Goal: Task Accomplishment & Management: Use online tool/utility

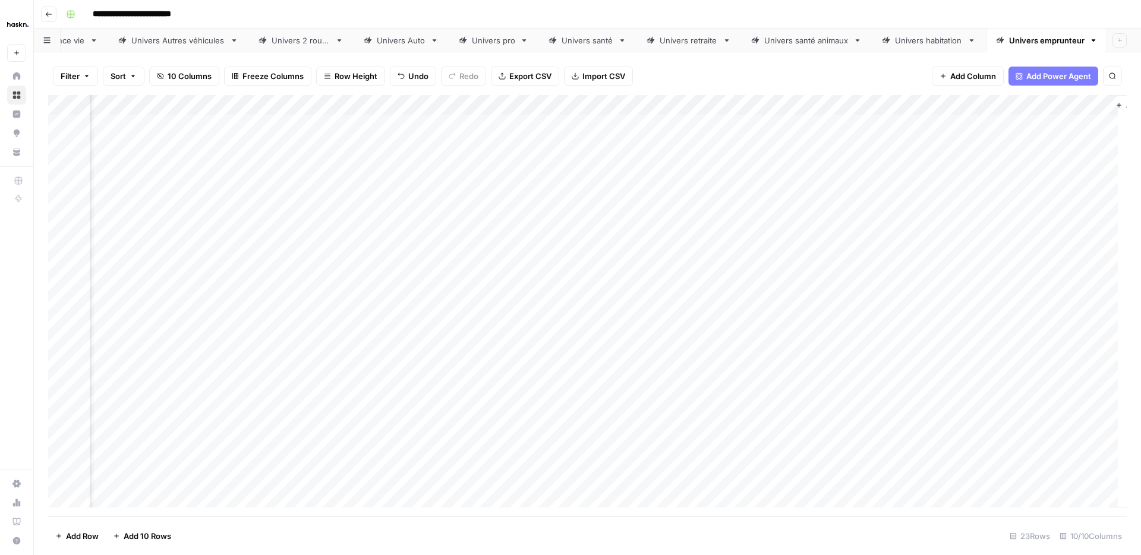
scroll to position [0, 421]
click at [385, 107] on div "Add Column" at bounding box center [587, 305] width 1079 height 421
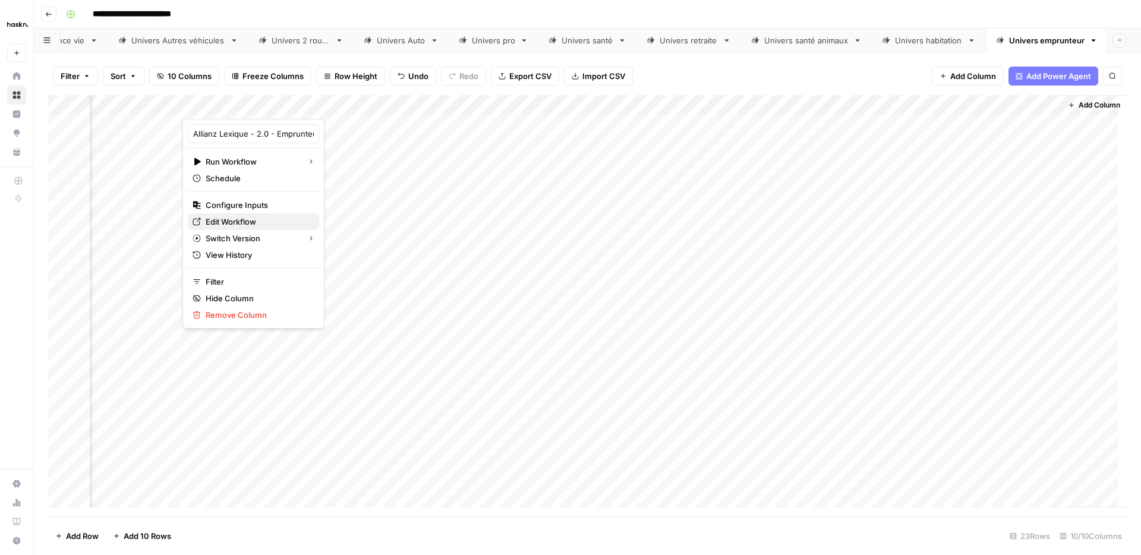
click at [249, 216] on span "Edit Workflow" at bounding box center [258, 222] width 104 height 12
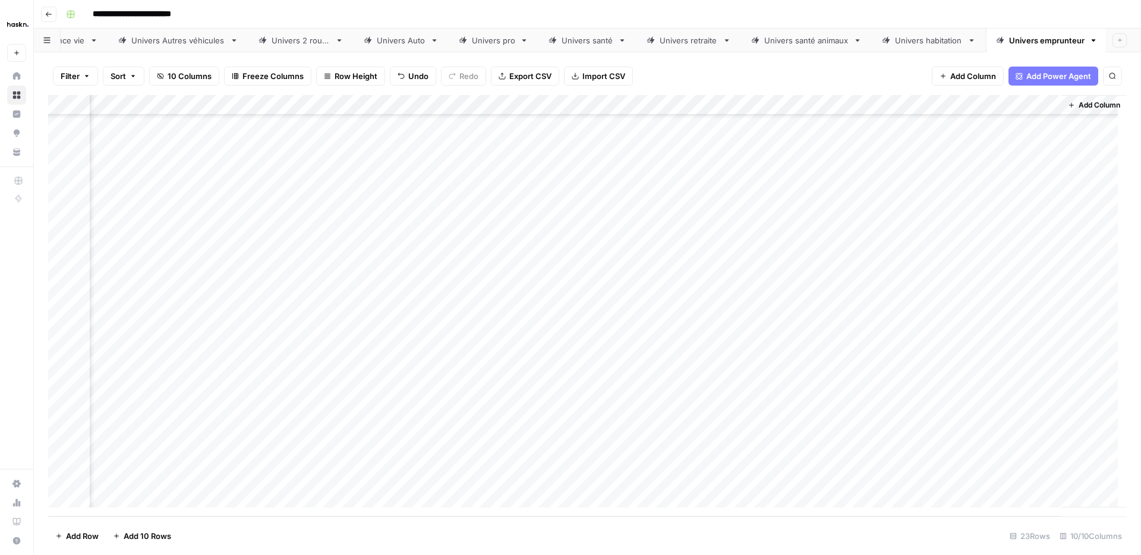
scroll to position [92, 421]
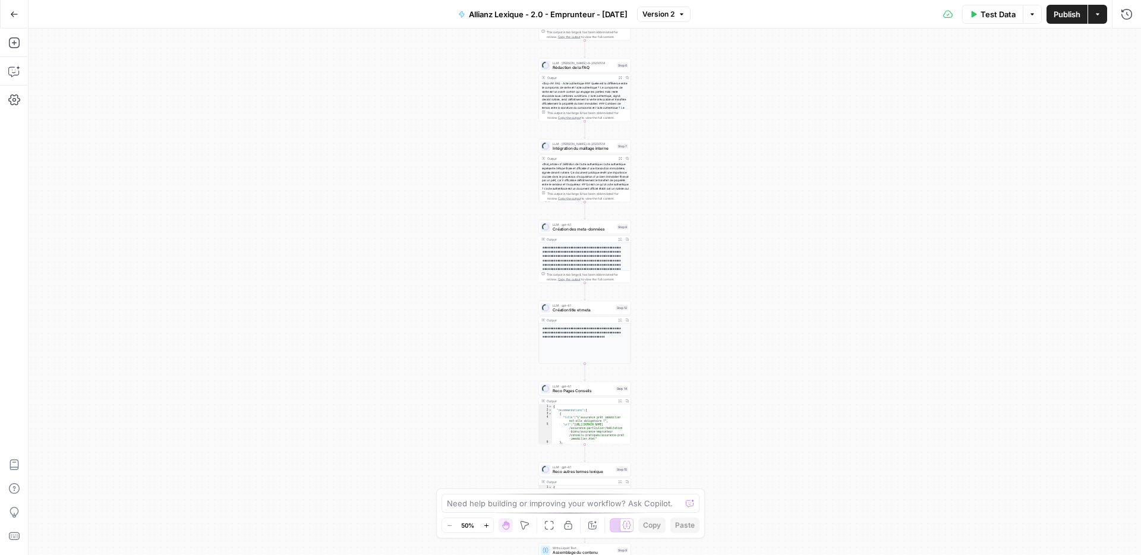
click at [487, 531] on button "Zoom In" at bounding box center [486, 525] width 14 height 14
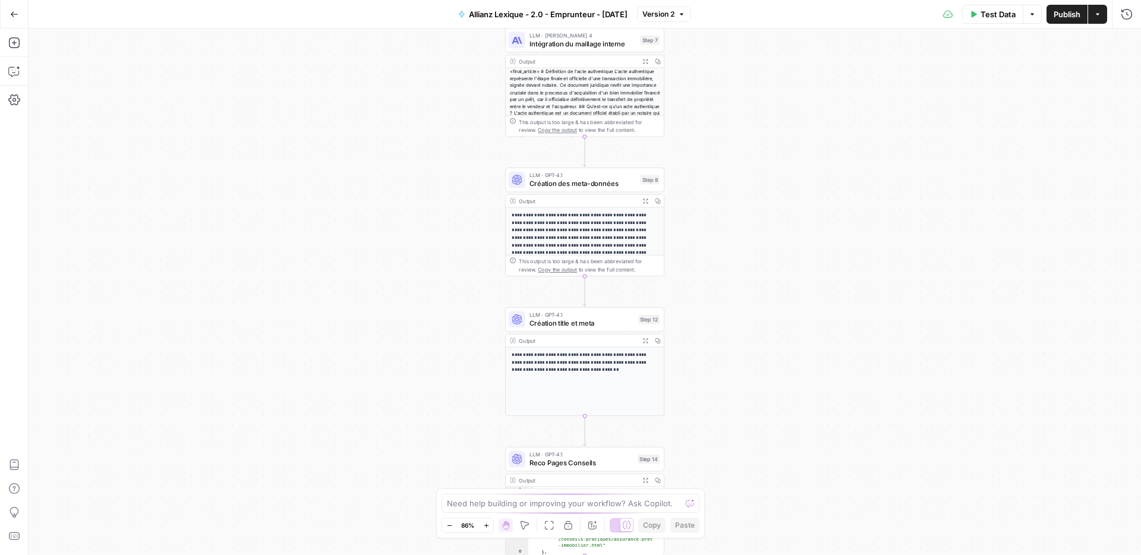
click at [487, 531] on button "Zoom In" at bounding box center [486, 525] width 14 height 14
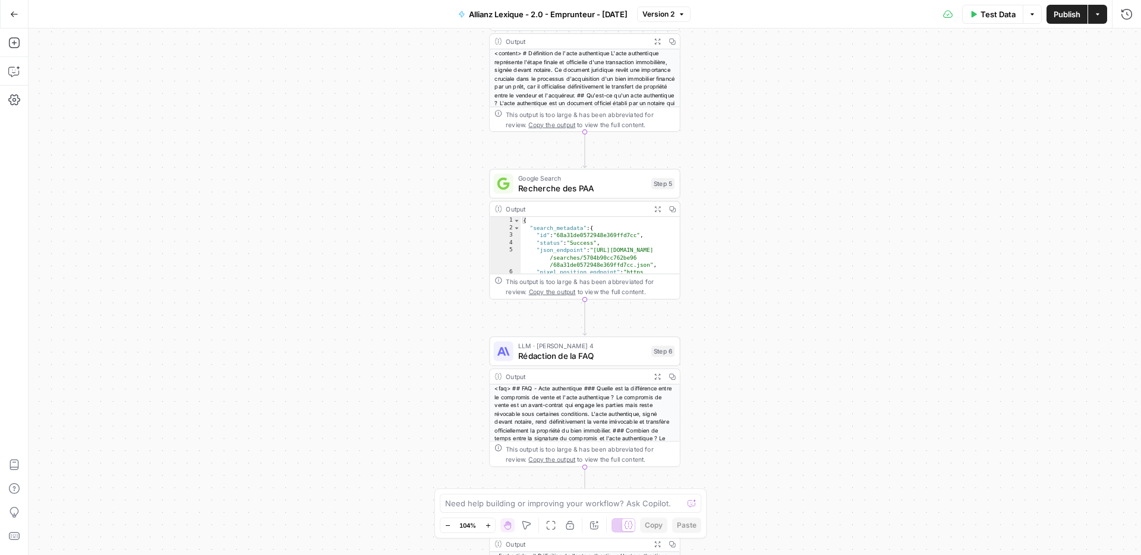
click at [12, 19] on button "Go Back" at bounding box center [14, 14] width 21 height 21
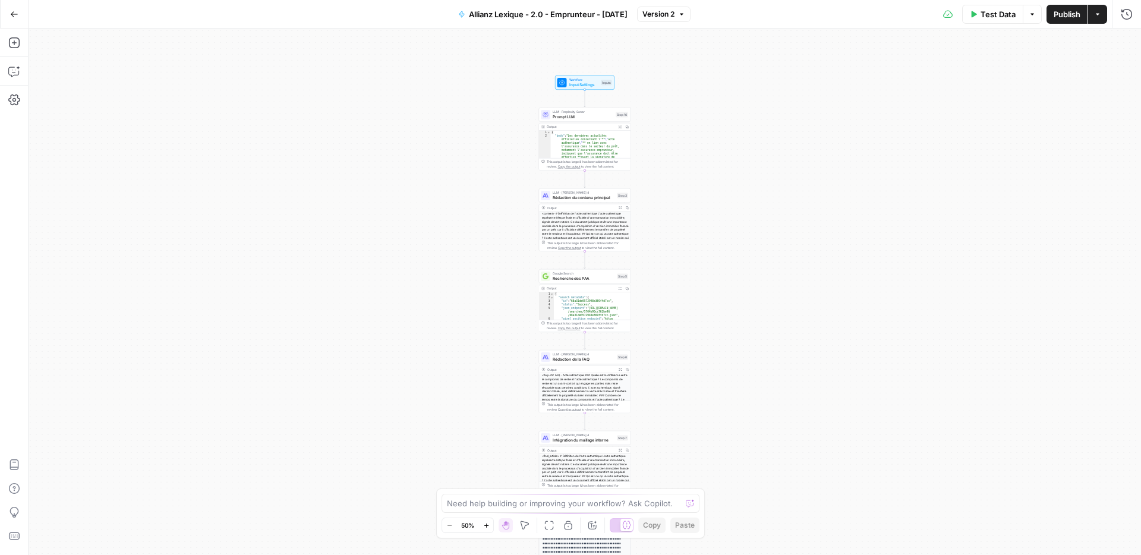
click at [10, 8] on button "Go Back" at bounding box center [14, 14] width 21 height 21
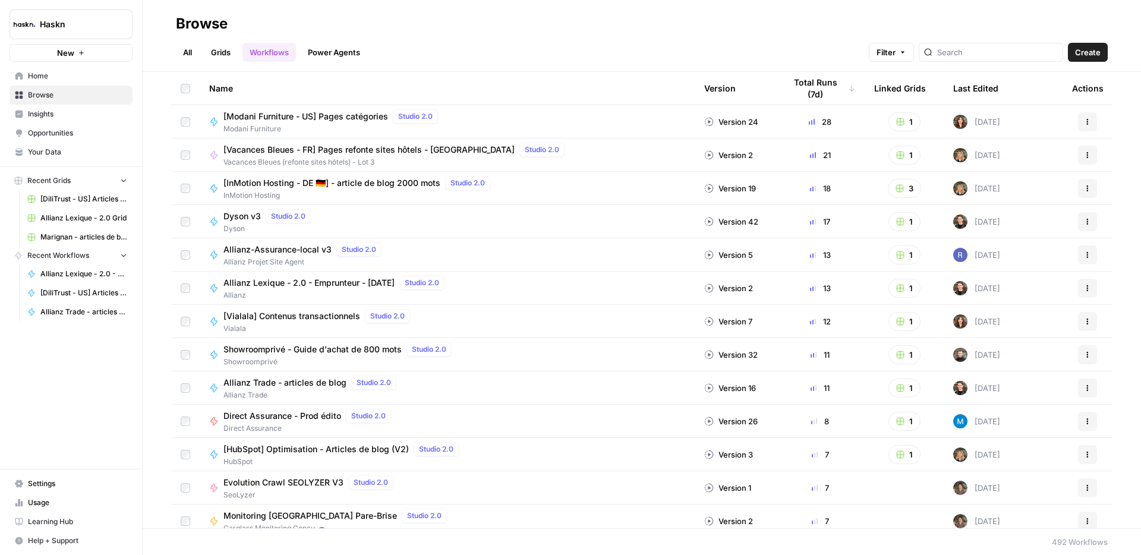
click at [10, 9] on div "Haskn New" at bounding box center [71, 31] width 142 height 62
click at [49, 31] on button "Haskn" at bounding box center [71, 25] width 123 height 30
click at [294, 8] on header "Browse All Grids Workflows Power Agents Filter Create" at bounding box center [642, 36] width 998 height 72
click at [52, 70] on link "Home" at bounding box center [71, 76] width 123 height 19
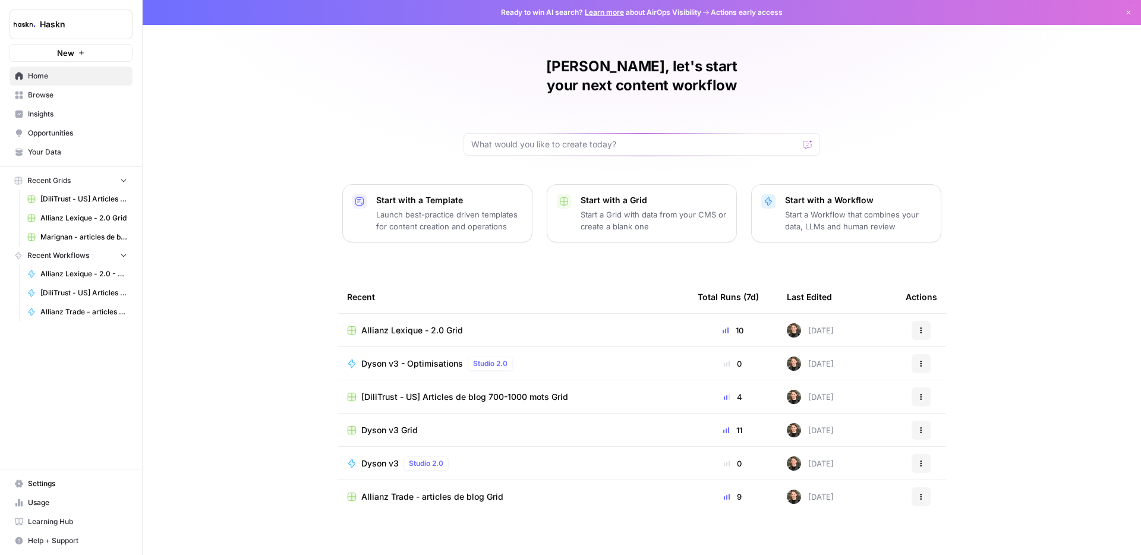
click at [495, 133] on div at bounding box center [642, 144] width 357 height 23
type input "allianz lexique"
click button "Send" at bounding box center [808, 144] width 15 height 15
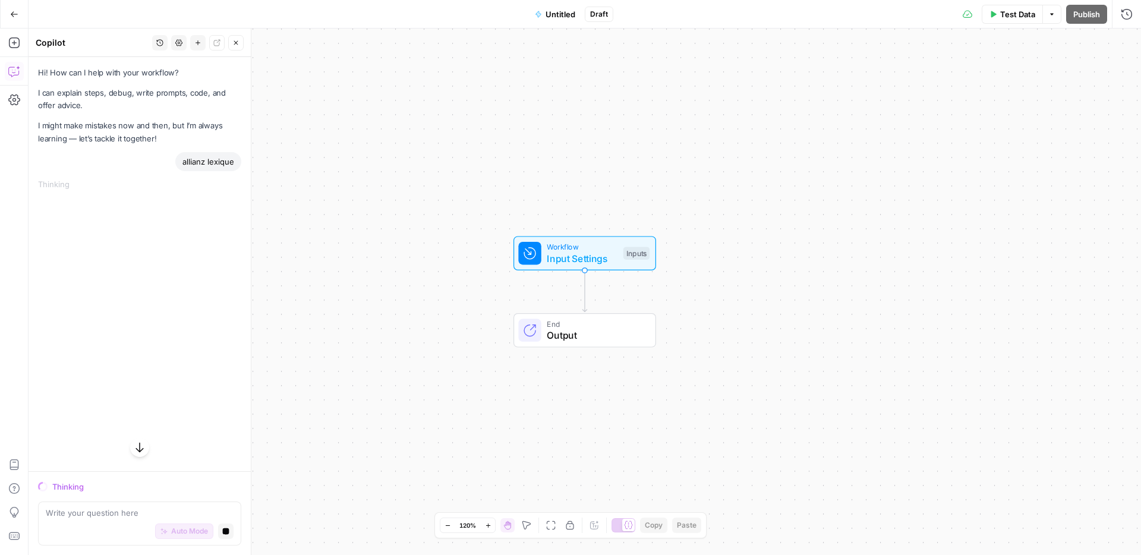
click at [14, 14] on icon "button" at bounding box center [14, 13] width 7 height 5
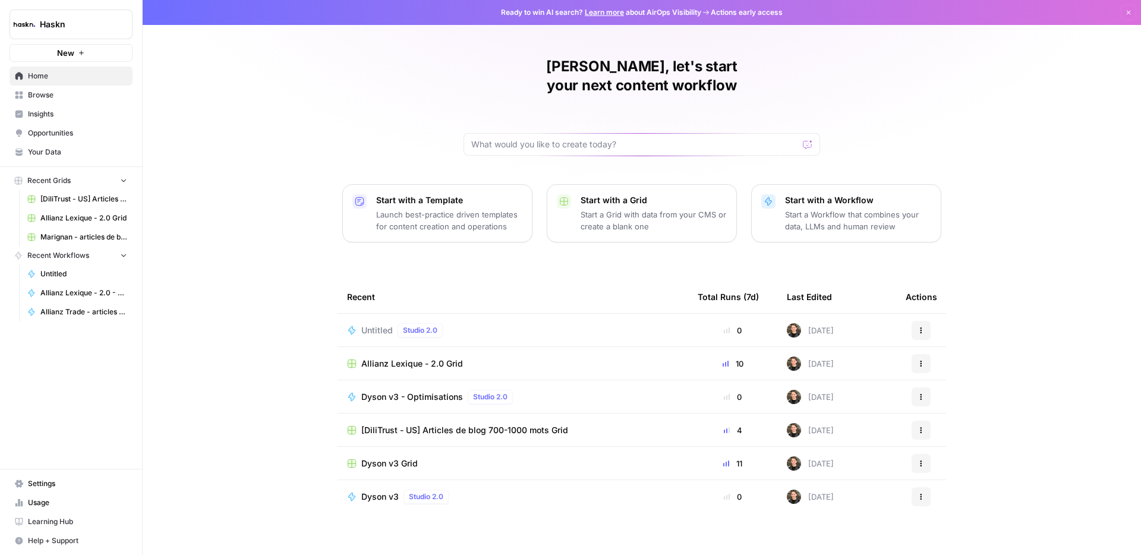
click at [924, 327] on icon "button" at bounding box center [921, 330] width 7 height 7
click at [948, 365] on span "Delete" at bounding box center [982, 366] width 95 height 12
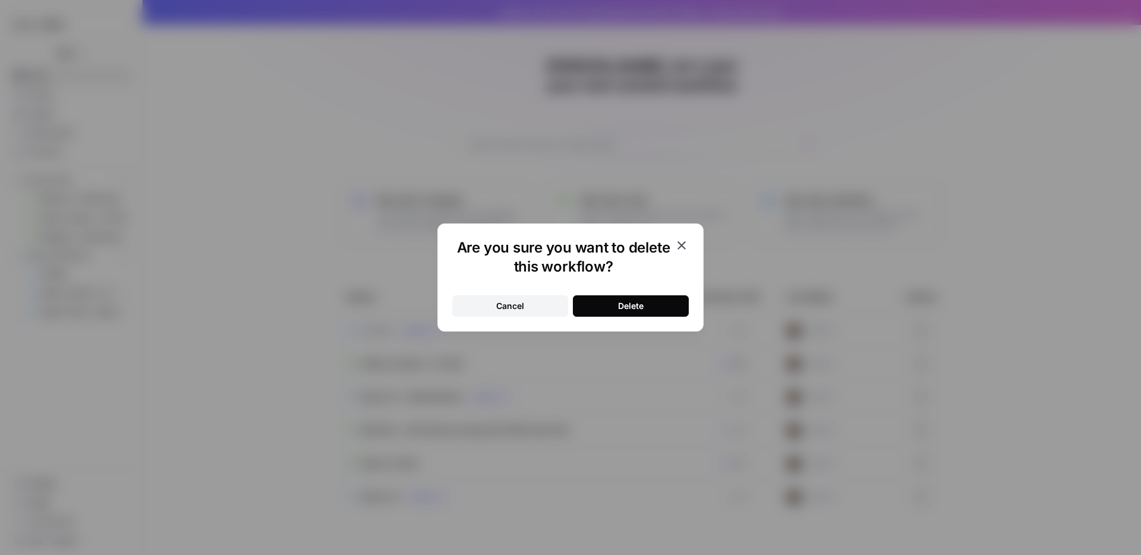
click at [655, 318] on div "Are you sure you want to delete this workflow? Cancel Delete" at bounding box center [570, 277] width 266 height 108
drag, startPoint x: 647, startPoint y: 314, endPoint x: 587, endPoint y: 299, distance: 61.3
click at [642, 309] on button "Delete" at bounding box center [631, 305] width 116 height 21
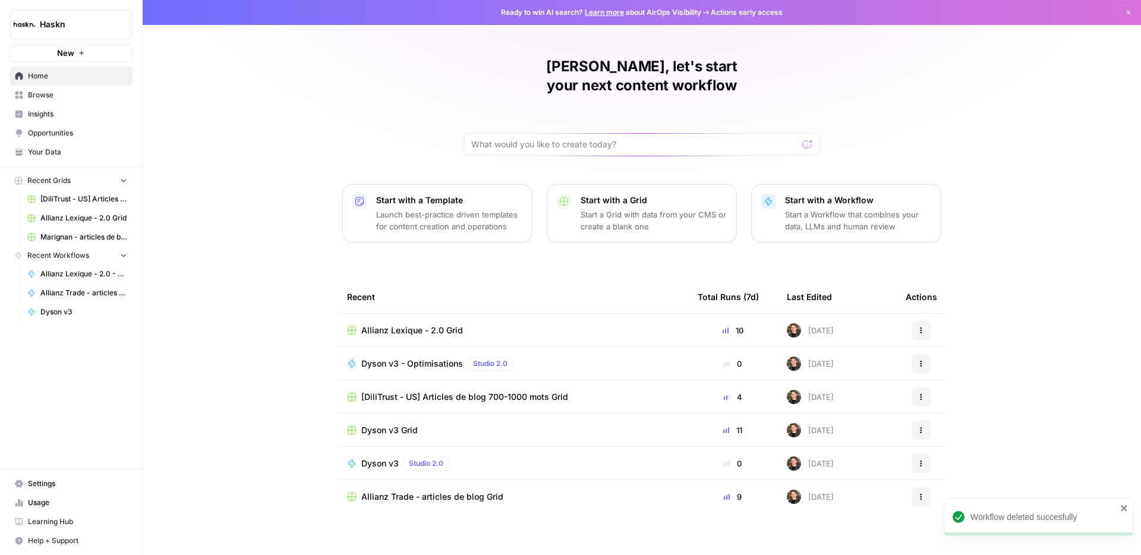
click at [23, 94] on link "Browse" at bounding box center [71, 95] width 123 height 19
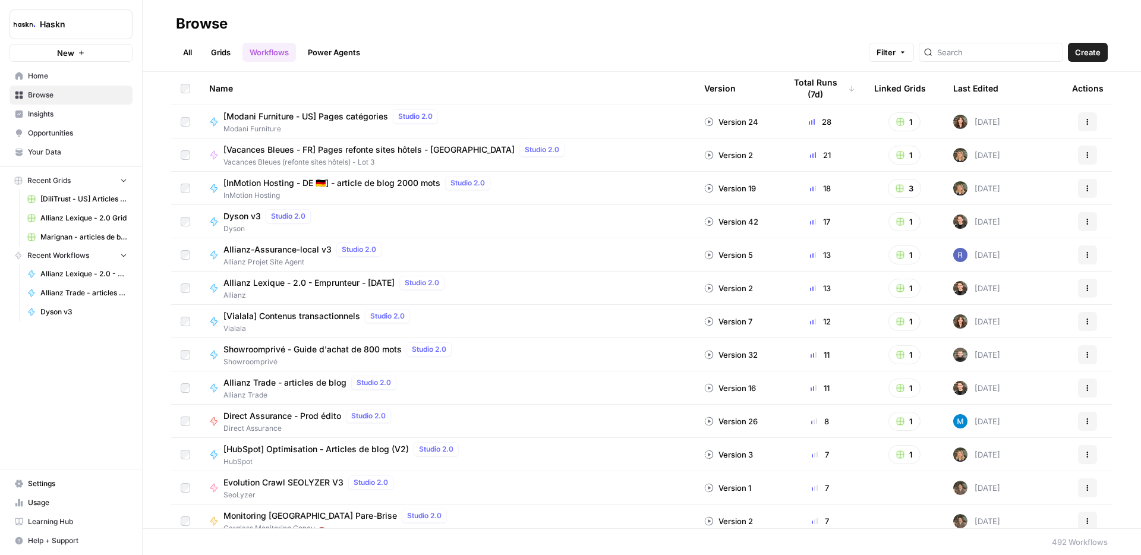
click at [288, 287] on span "Allianz Lexique - 2.0 - Emprunteur - [DATE]" at bounding box center [308, 283] width 171 height 12
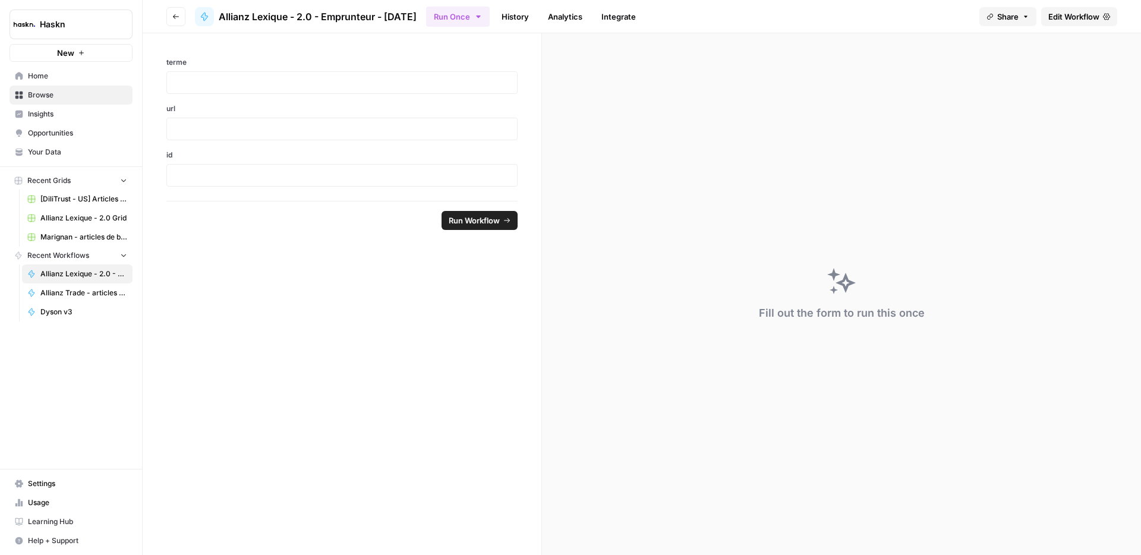
click at [1020, 3] on header "Go back Allianz Lexique - 2.0 - Emprunteur - [DATE] Run Once History Analytics …" at bounding box center [642, 16] width 998 height 33
click at [1023, 14] on icon "button" at bounding box center [1025, 16] width 7 height 7
click at [1011, 74] on button "Copy" at bounding box center [1030, 74] width 39 height 12
click at [661, 432] on div "Fill out the form to run this once" at bounding box center [841, 294] width 599 height 522
